Goal: Task Accomplishment & Management: Use online tool/utility

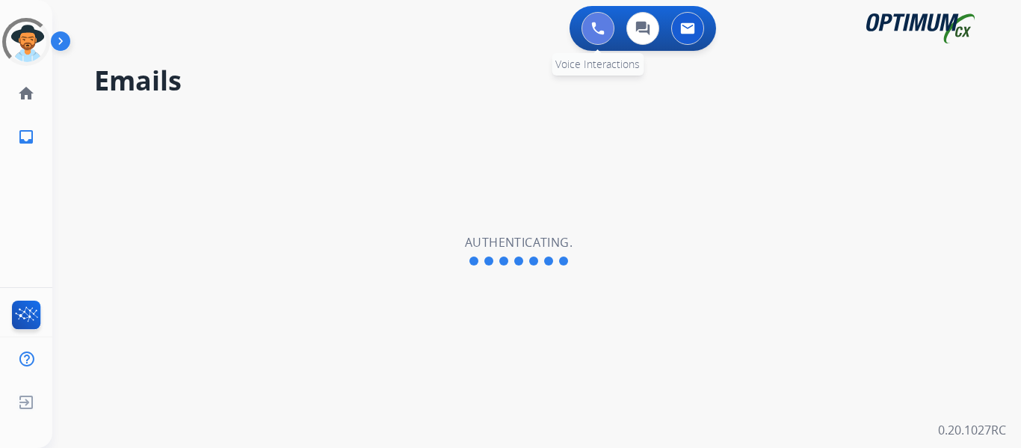
click at [603, 25] on img at bounding box center [598, 28] width 13 height 13
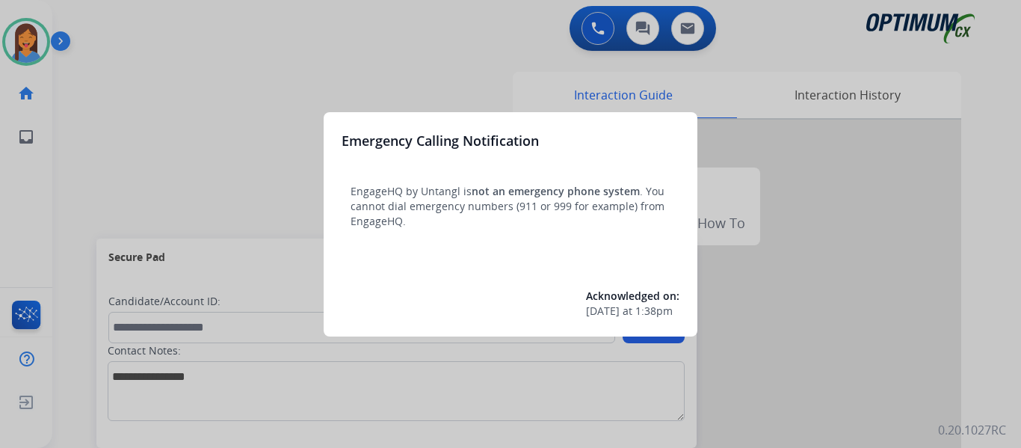
click at [102, 200] on div at bounding box center [510, 224] width 1021 height 448
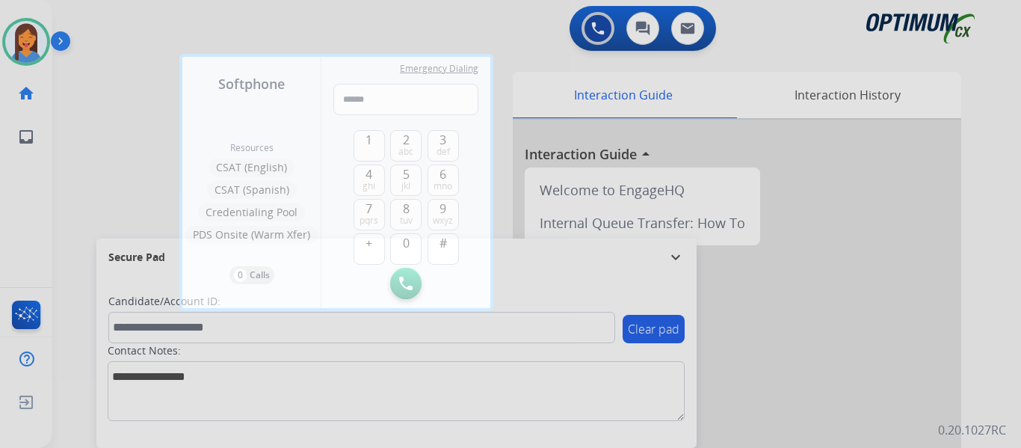
click at [67, 135] on div at bounding box center [510, 224] width 1021 height 448
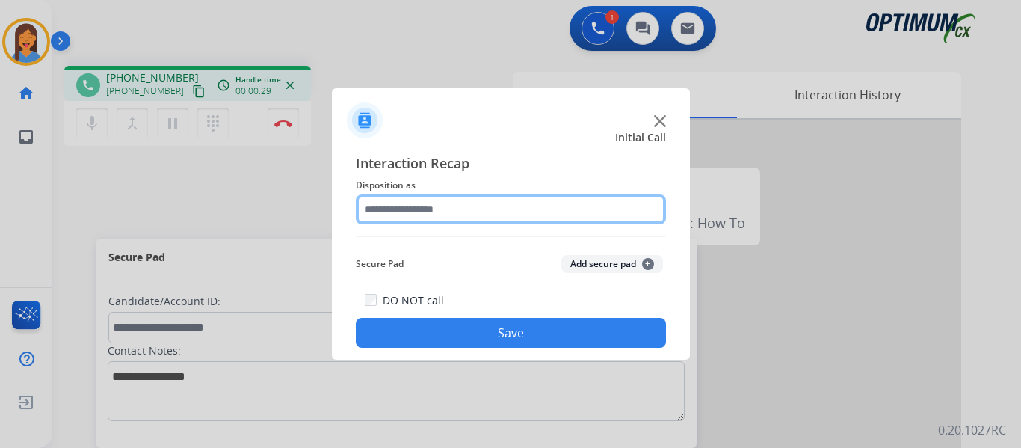
click at [400, 201] on input "text" at bounding box center [511, 209] width 310 height 30
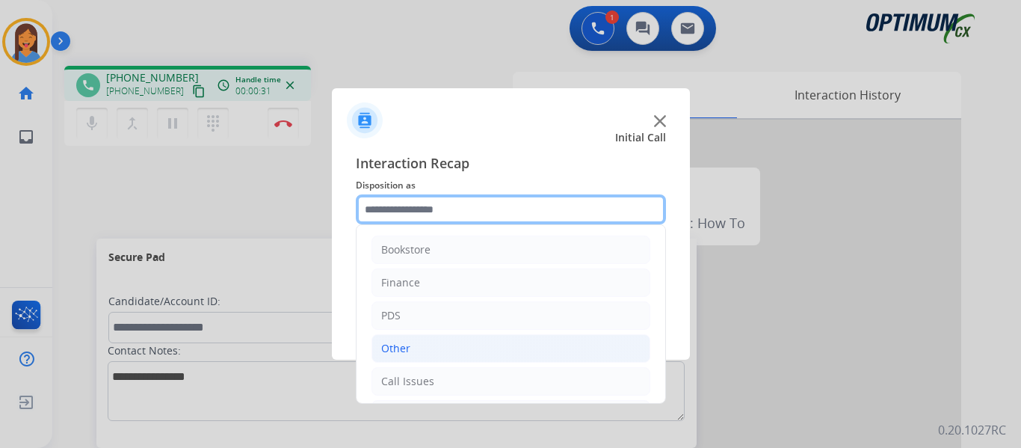
scroll to position [75, 0]
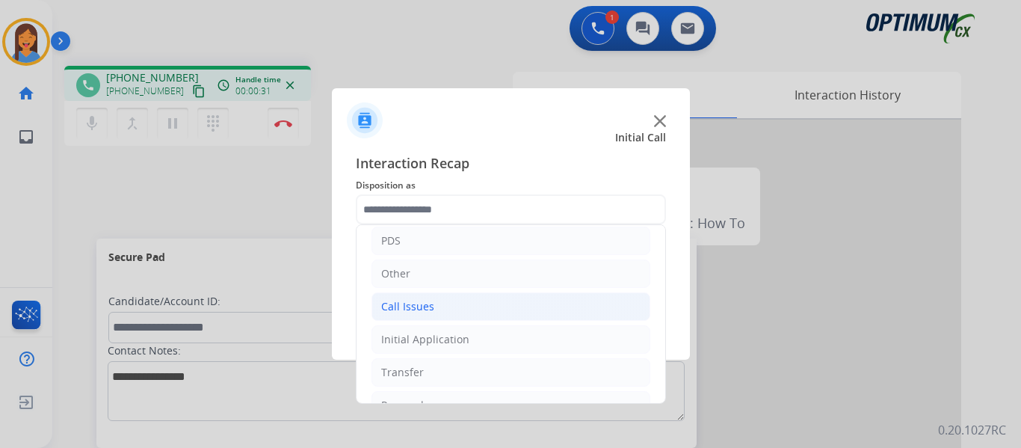
click at [430, 312] on div "Call Issues" at bounding box center [407, 306] width 53 height 15
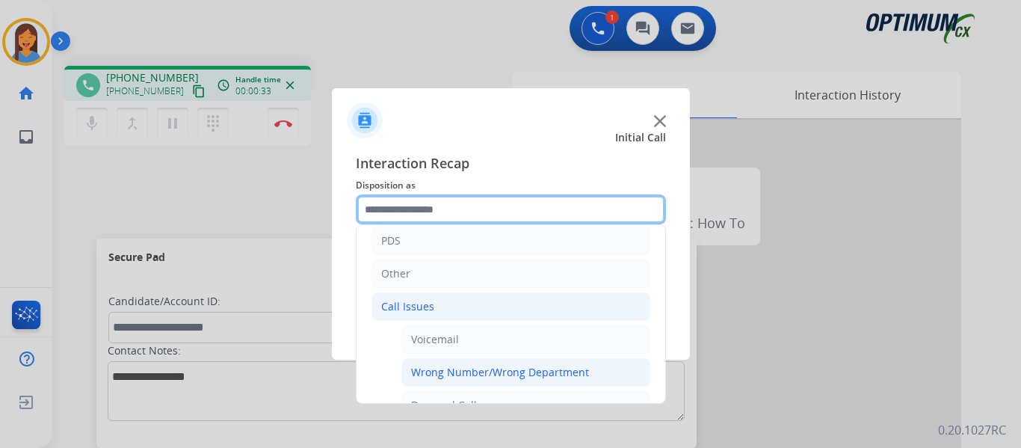
scroll to position [150, 0]
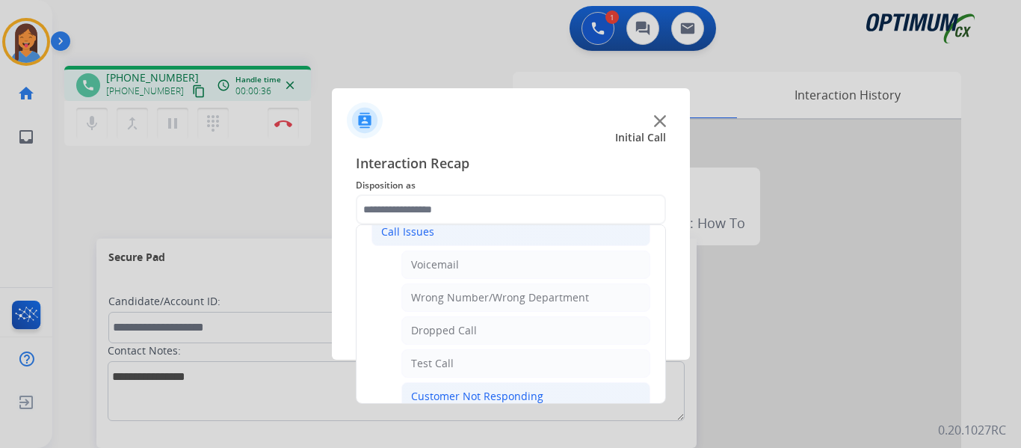
click at [468, 393] on div "Customer Not Responding" at bounding box center [477, 396] width 132 height 15
type input "**********"
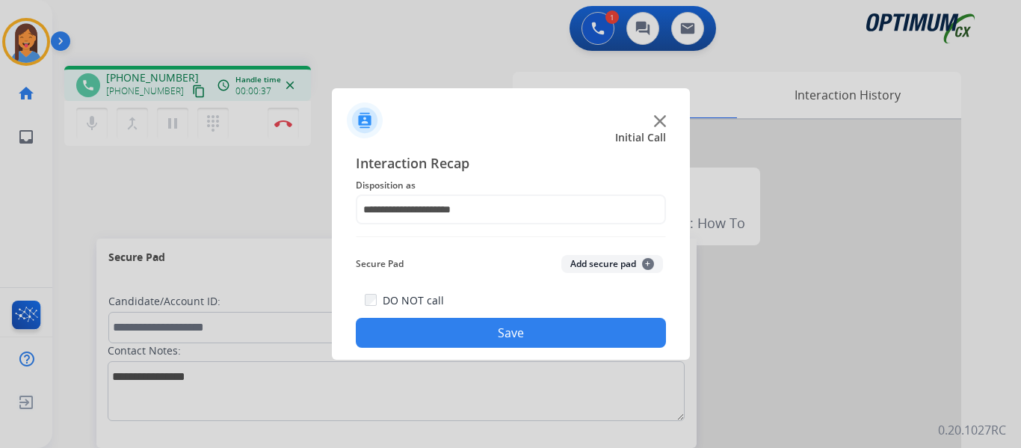
click at [462, 331] on button "Save" at bounding box center [511, 333] width 310 height 30
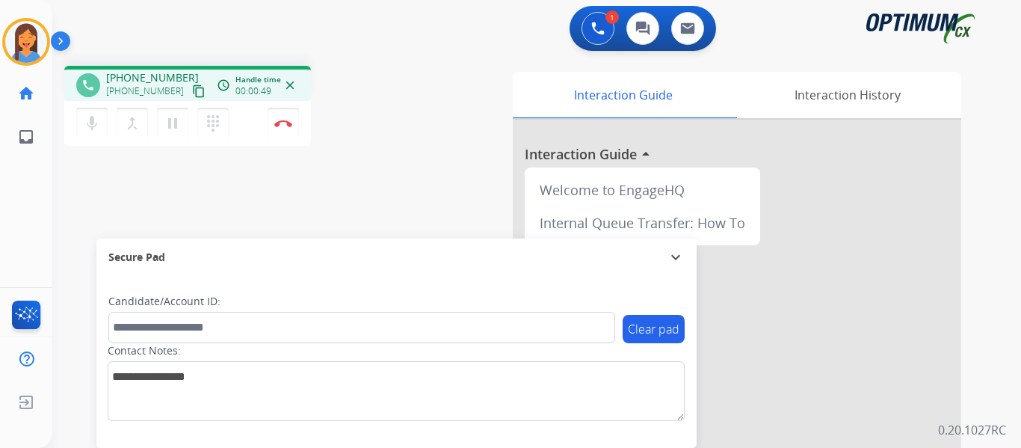
click at [192, 94] on mat-icon "content_copy" at bounding box center [198, 91] width 13 height 13
click at [283, 120] on img at bounding box center [283, 123] width 18 height 7
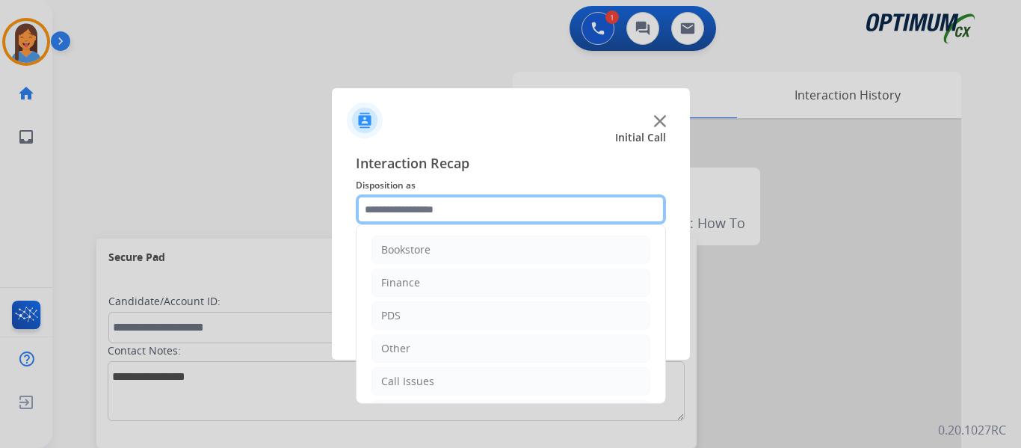
drag, startPoint x: 404, startPoint y: 201, endPoint x: 405, endPoint y: 228, distance: 27.0
click at [405, 201] on input "text" at bounding box center [511, 209] width 310 height 30
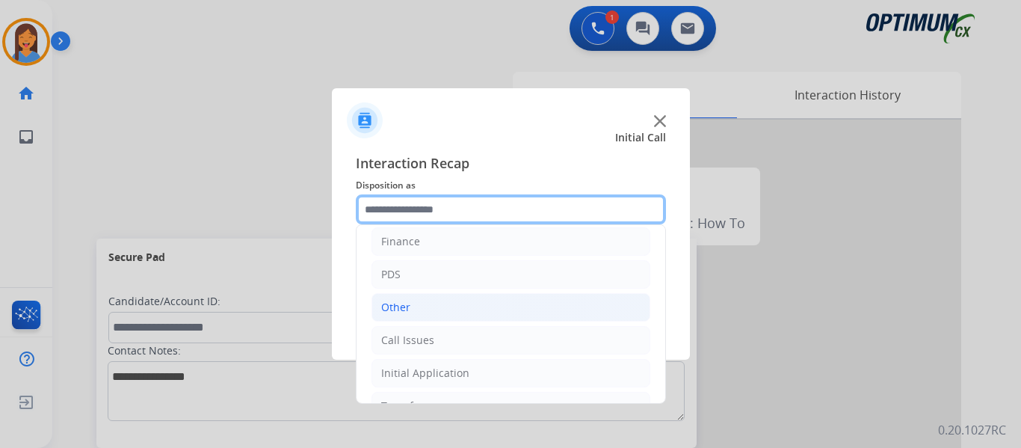
scroll to position [75, 0]
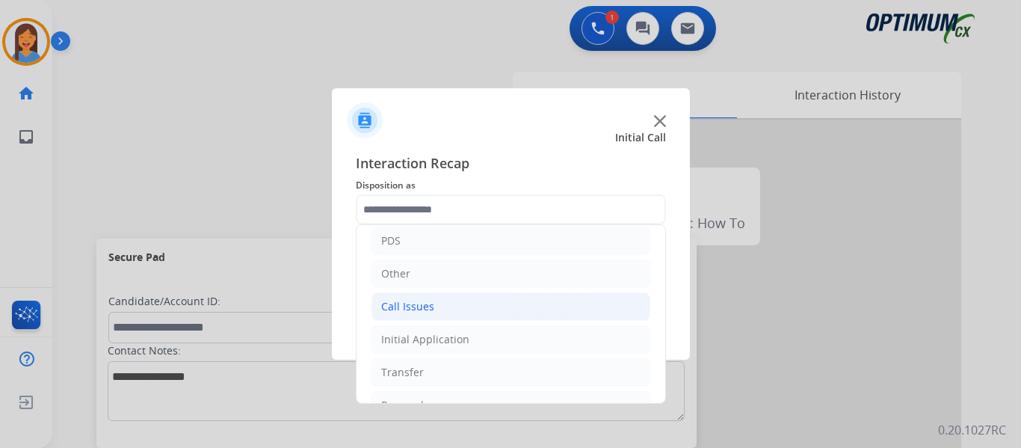
click at [428, 307] on div "Call Issues" at bounding box center [407, 306] width 53 height 15
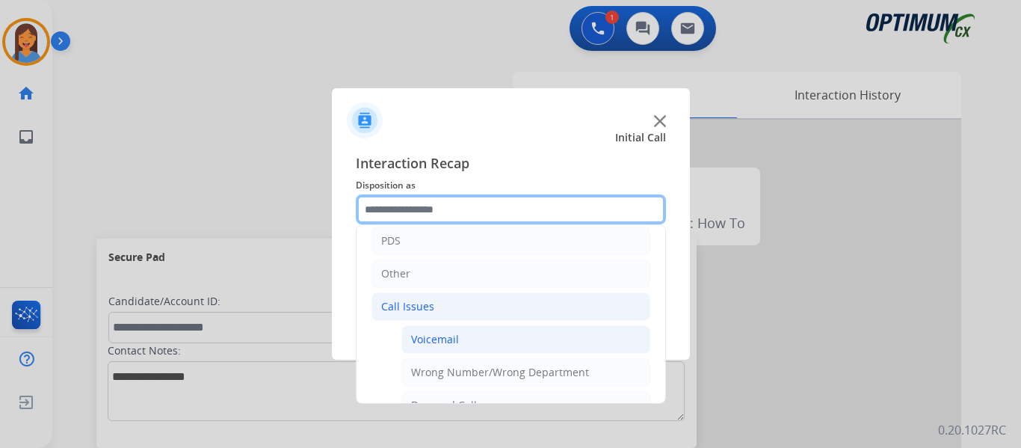
scroll to position [150, 0]
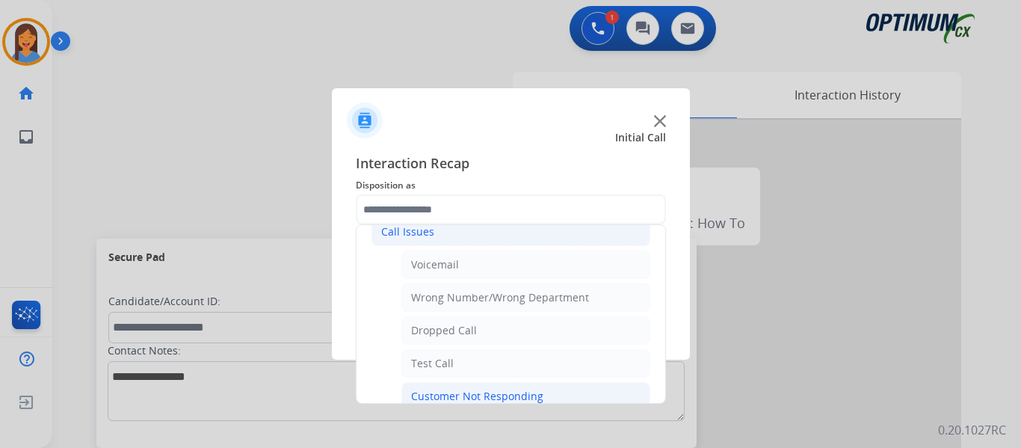
click at [455, 390] on div "Customer Not Responding" at bounding box center [477, 396] width 132 height 15
type input "**********"
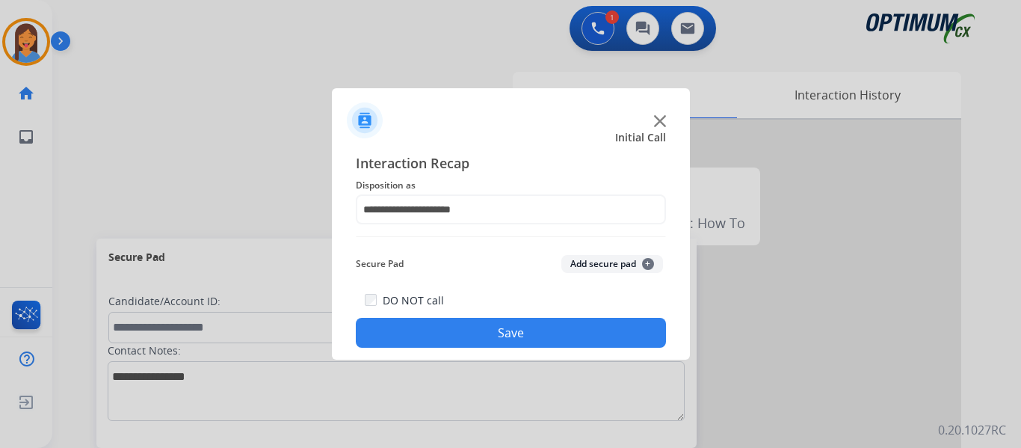
click at [455, 340] on button "Save" at bounding box center [511, 333] width 310 height 30
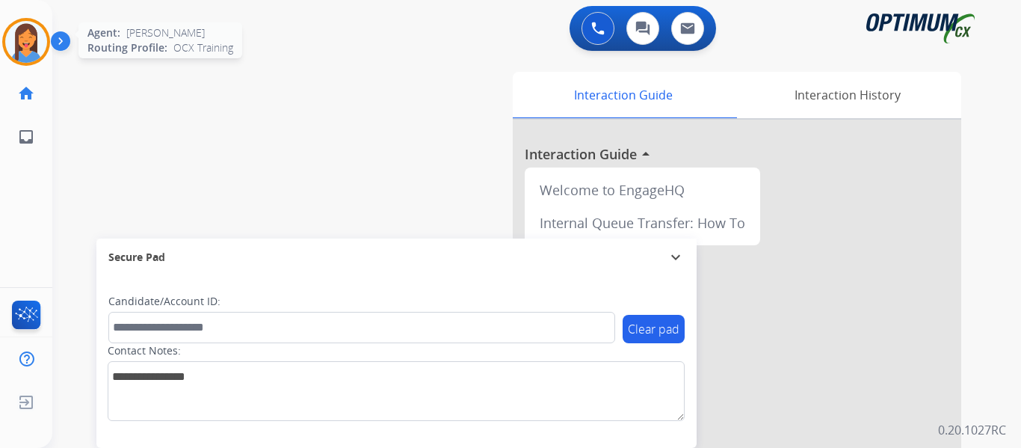
click at [28, 45] on img at bounding box center [26, 42] width 42 height 42
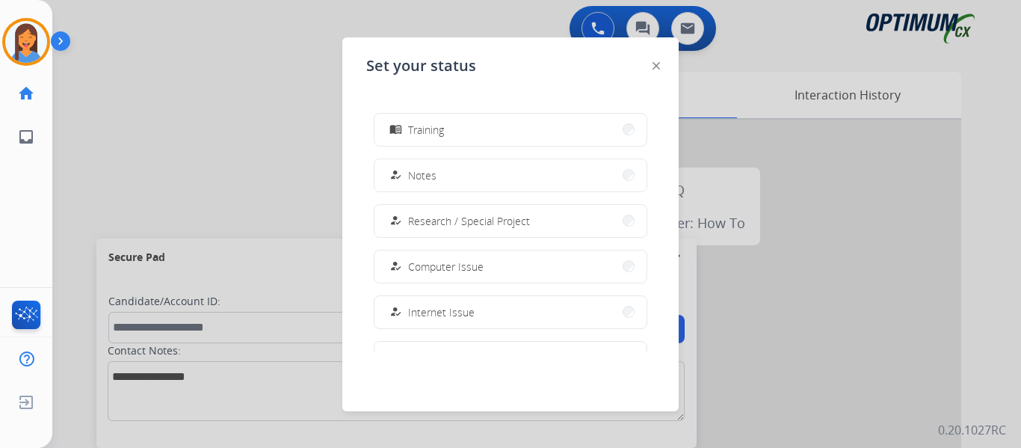
scroll to position [299, 0]
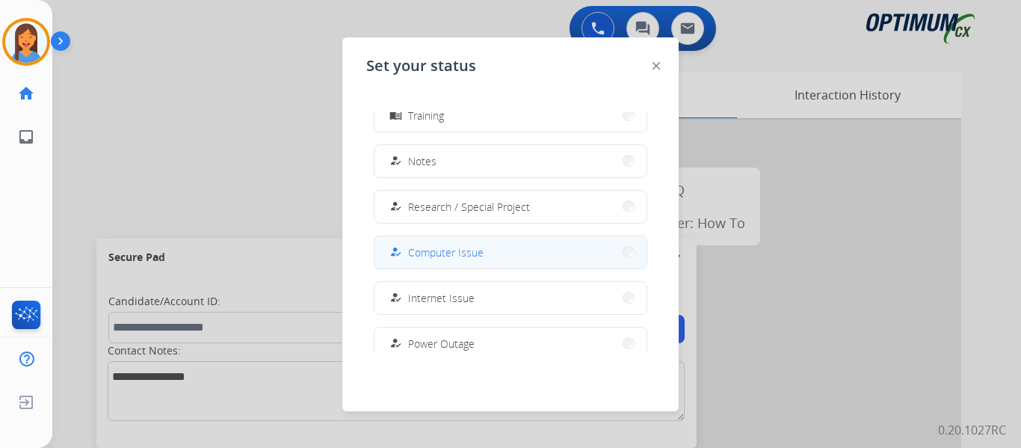
click at [442, 251] on span "Computer Issue" at bounding box center [446, 253] width 76 height 16
